Goal: Transaction & Acquisition: Purchase product/service

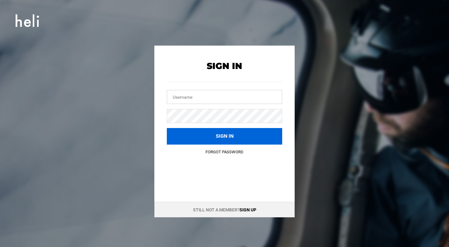
type input "[PERSON_NAME][EMAIL_ADDRESS][DOMAIN_NAME]"
click at [230, 135] on button "Sign in" at bounding box center [224, 136] width 115 height 17
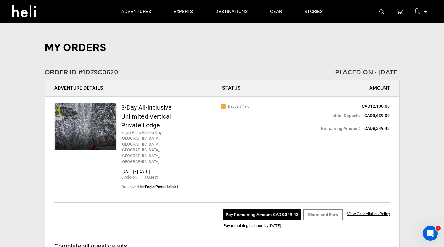
click at [257, 209] on button "Pay Remaining Amount CAD8,349.43" at bounding box center [262, 214] width 77 height 11
